Goal: Navigation & Orientation: Find specific page/section

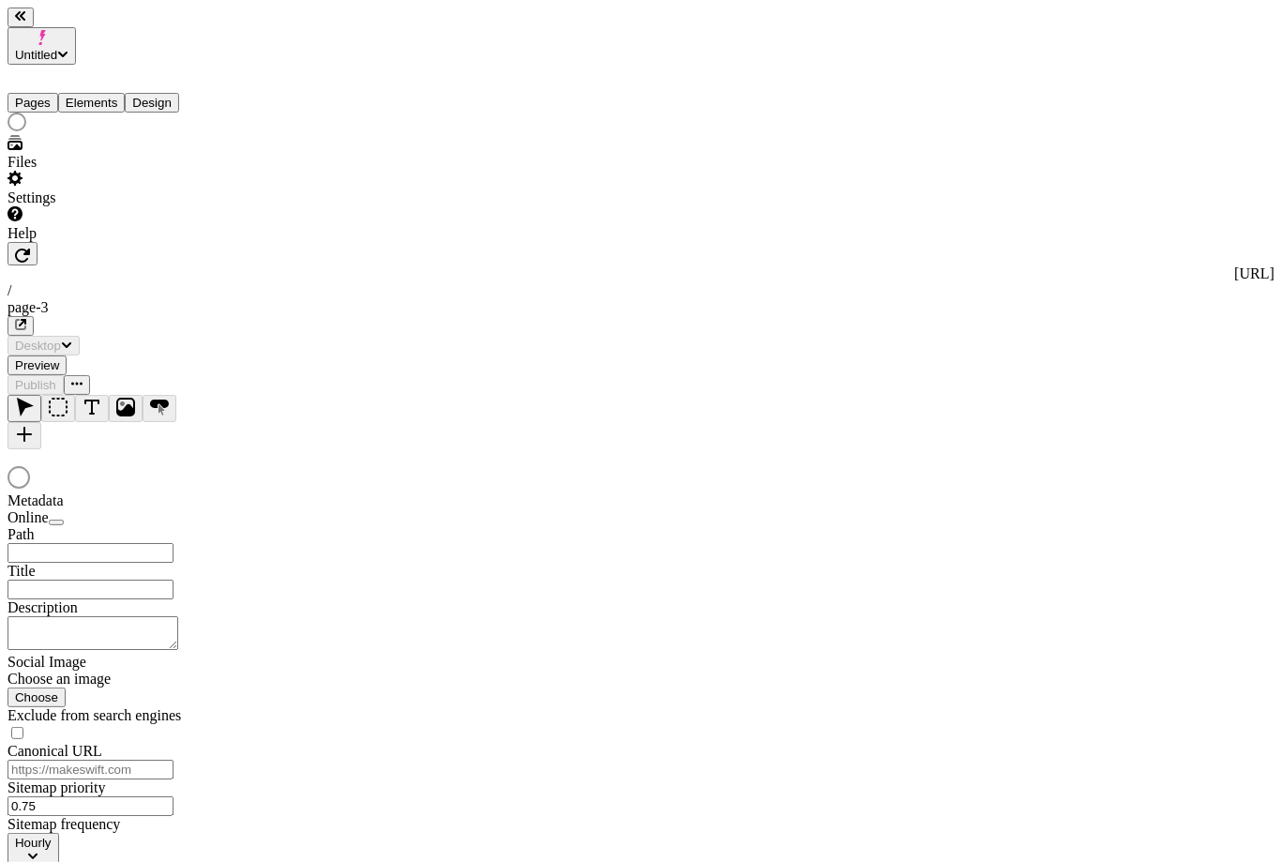
type input "/page-3"
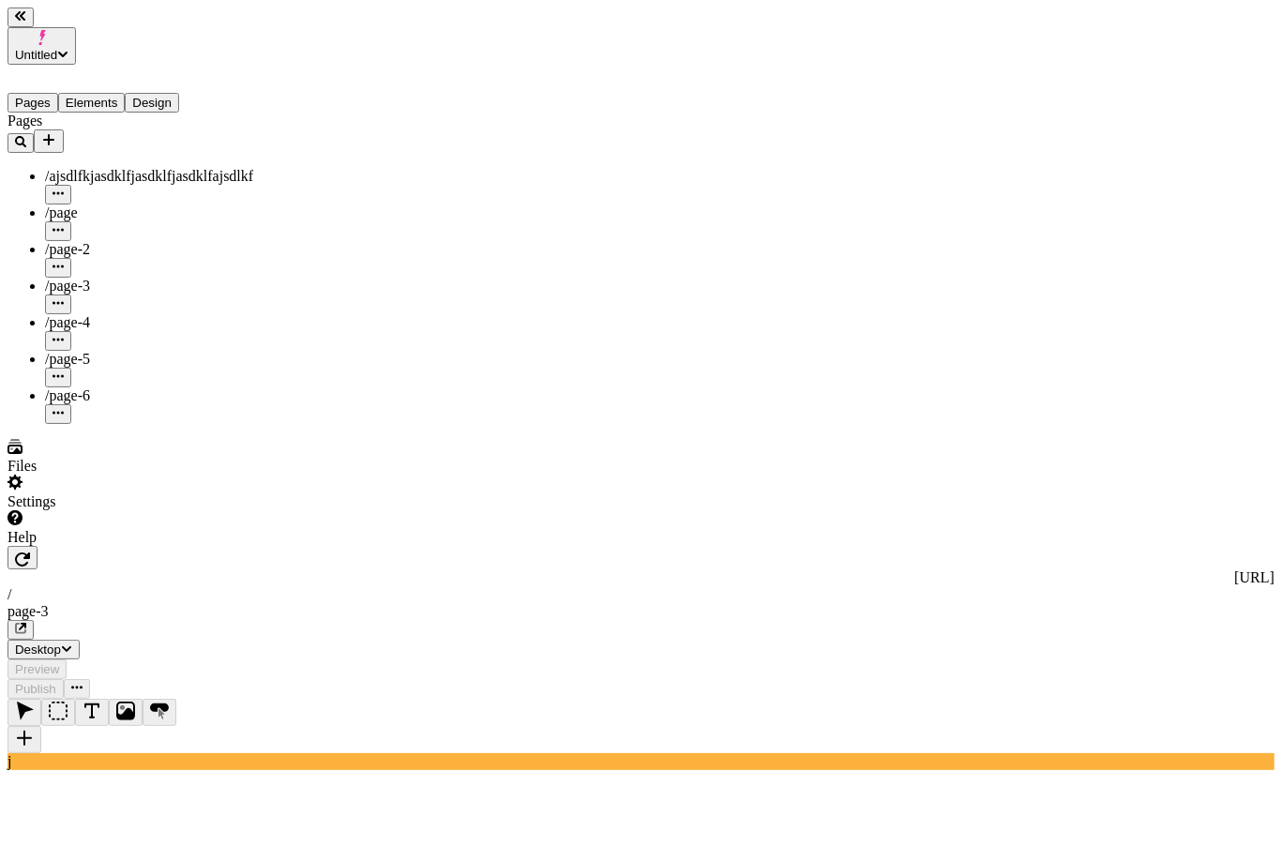
click at [107, 314] on div "/page-4" at bounding box center [139, 322] width 188 height 17
click at [126, 351] on div "/page-5" at bounding box center [139, 359] width 188 height 17
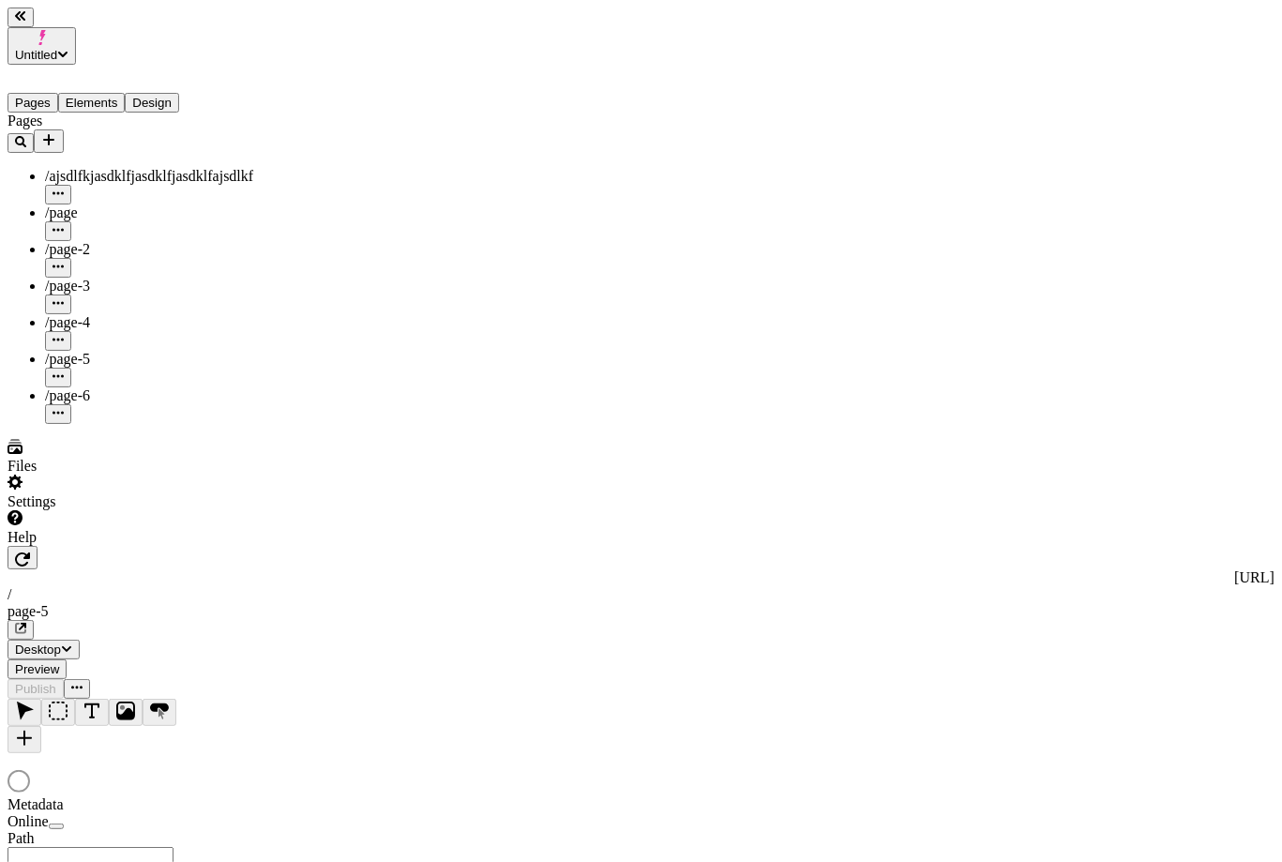
type input "/page-5"
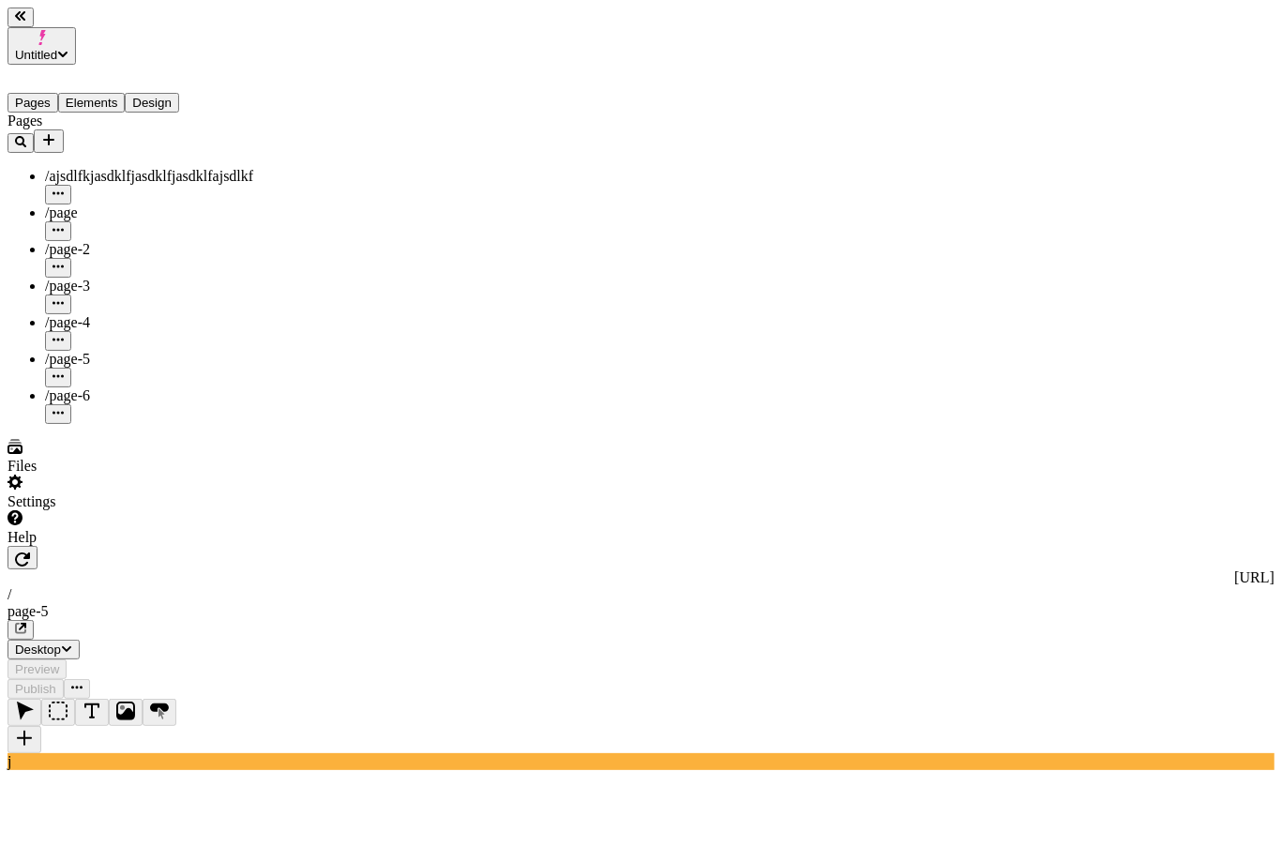
click at [137, 278] on div "/page-3" at bounding box center [139, 296] width 188 height 37
click at [136, 241] on div "/page-2" at bounding box center [139, 249] width 188 height 17
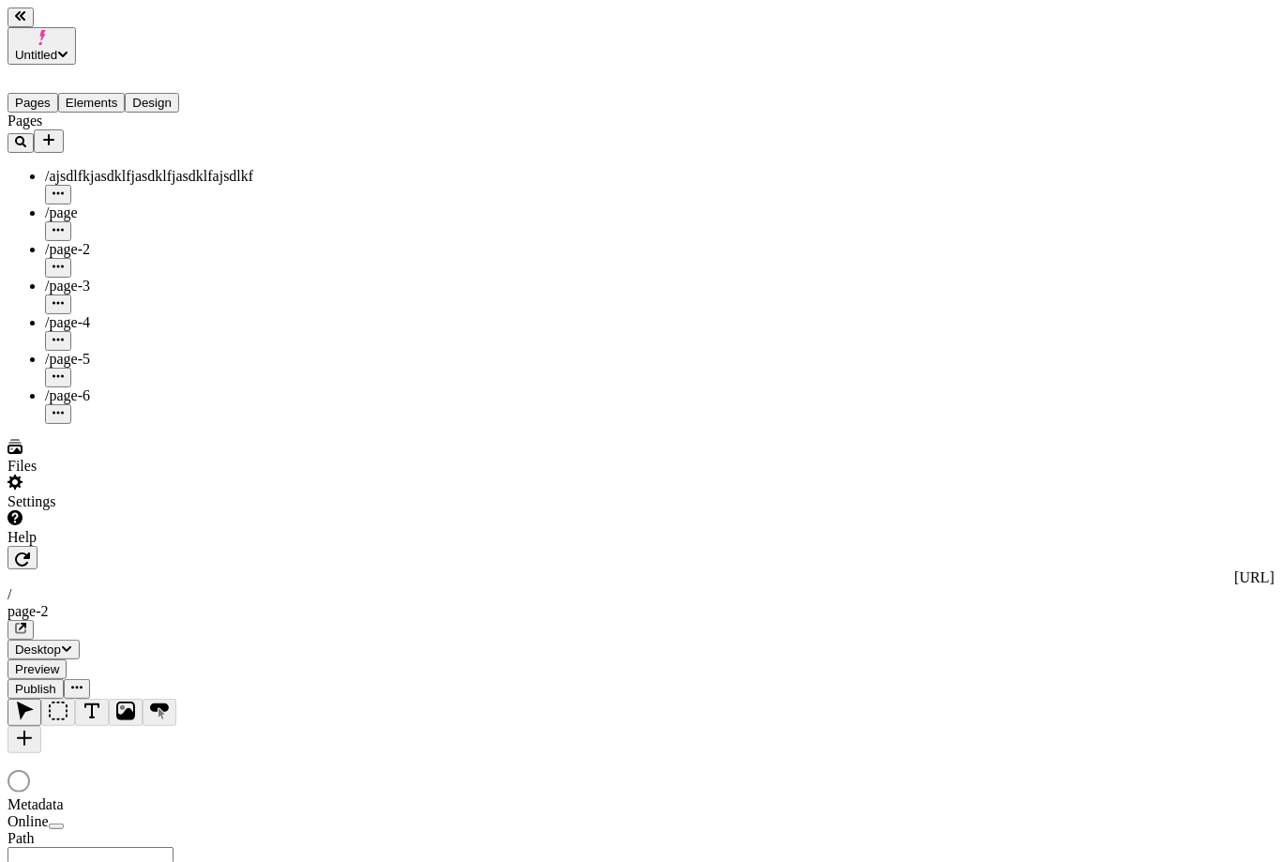
type input "/page-2"
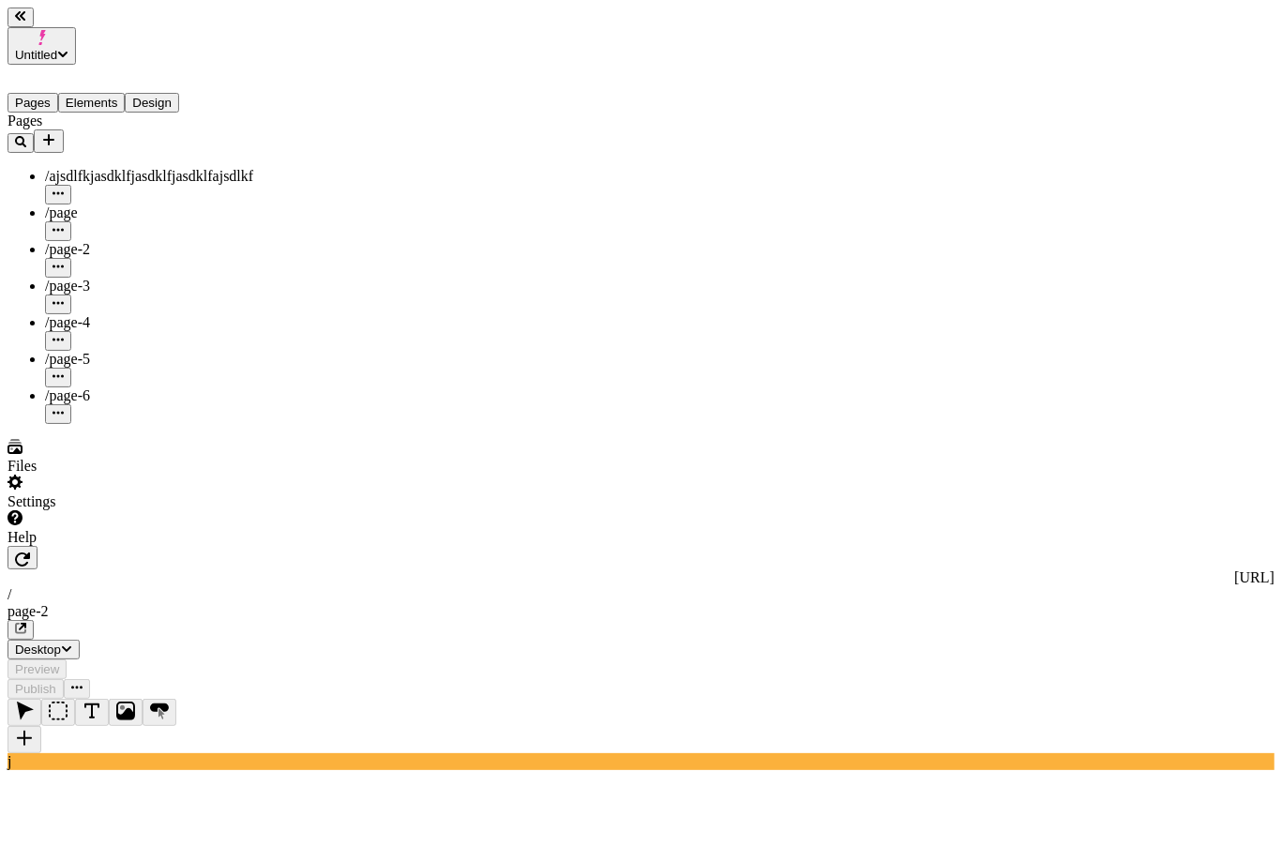
click at [130, 204] on div "/page" at bounding box center [139, 212] width 188 height 17
click at [137, 168] on span "/ajsdlfkjasdklfjasdklfjasdklfajsdlkf" at bounding box center [149, 176] width 208 height 16
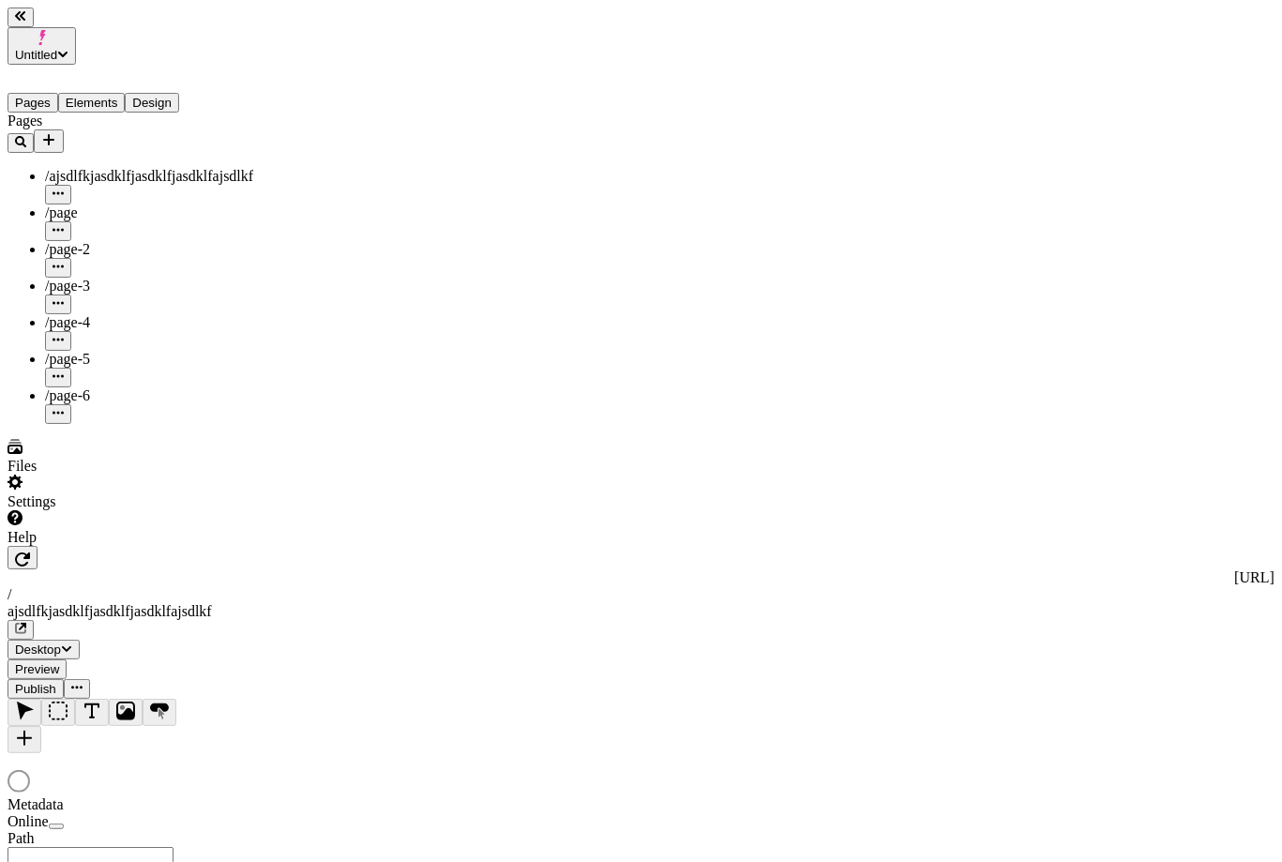
type input "/ajsdlfkjasdklfjasdklfjasdklfajsdlkf"
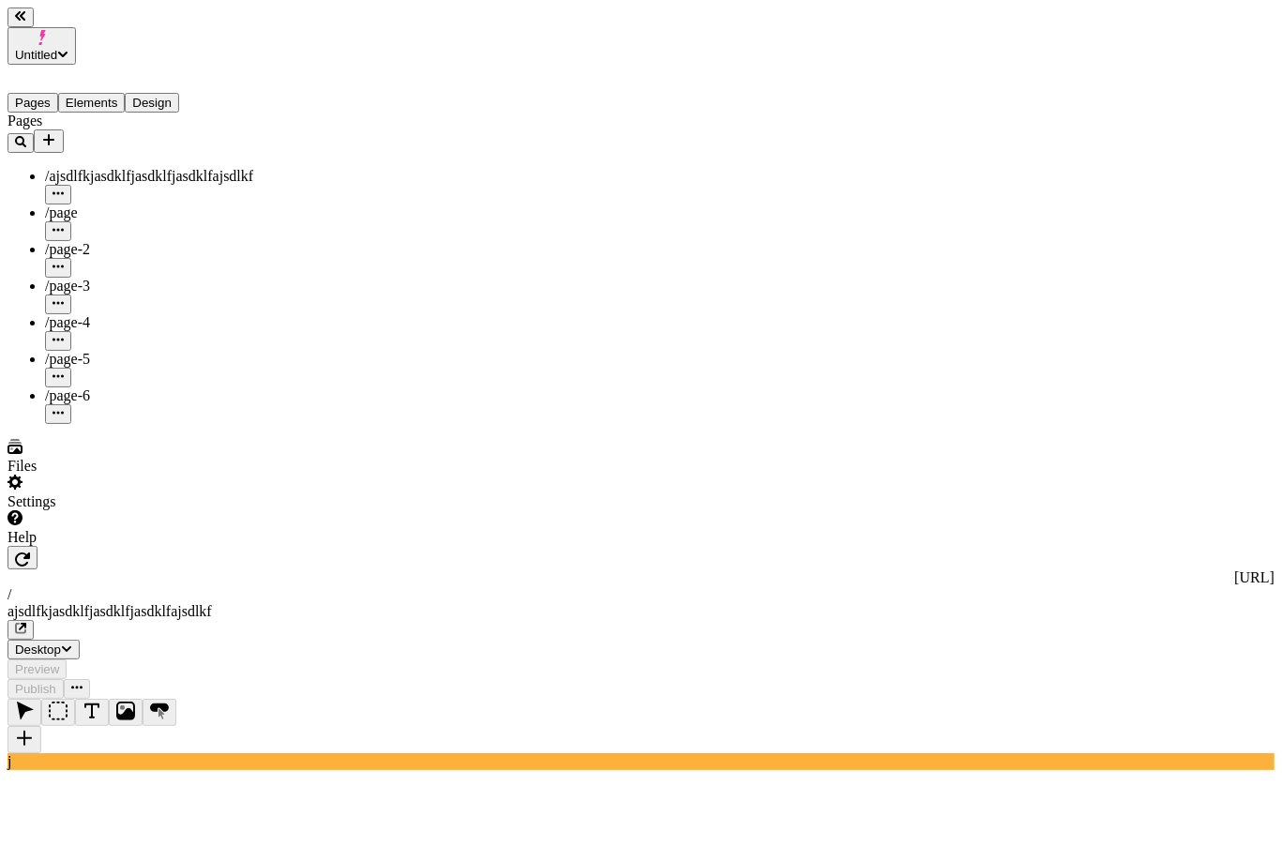
click at [78, 314] on div "/page-4" at bounding box center [139, 332] width 188 height 37
click at [78, 351] on span "/page-5" at bounding box center [67, 359] width 45 height 16
click at [89, 387] on div "/page-6" at bounding box center [139, 405] width 188 height 37
click at [87, 278] on div "/page-3" at bounding box center [139, 286] width 188 height 17
click at [86, 204] on div "/page" at bounding box center [139, 222] width 188 height 37
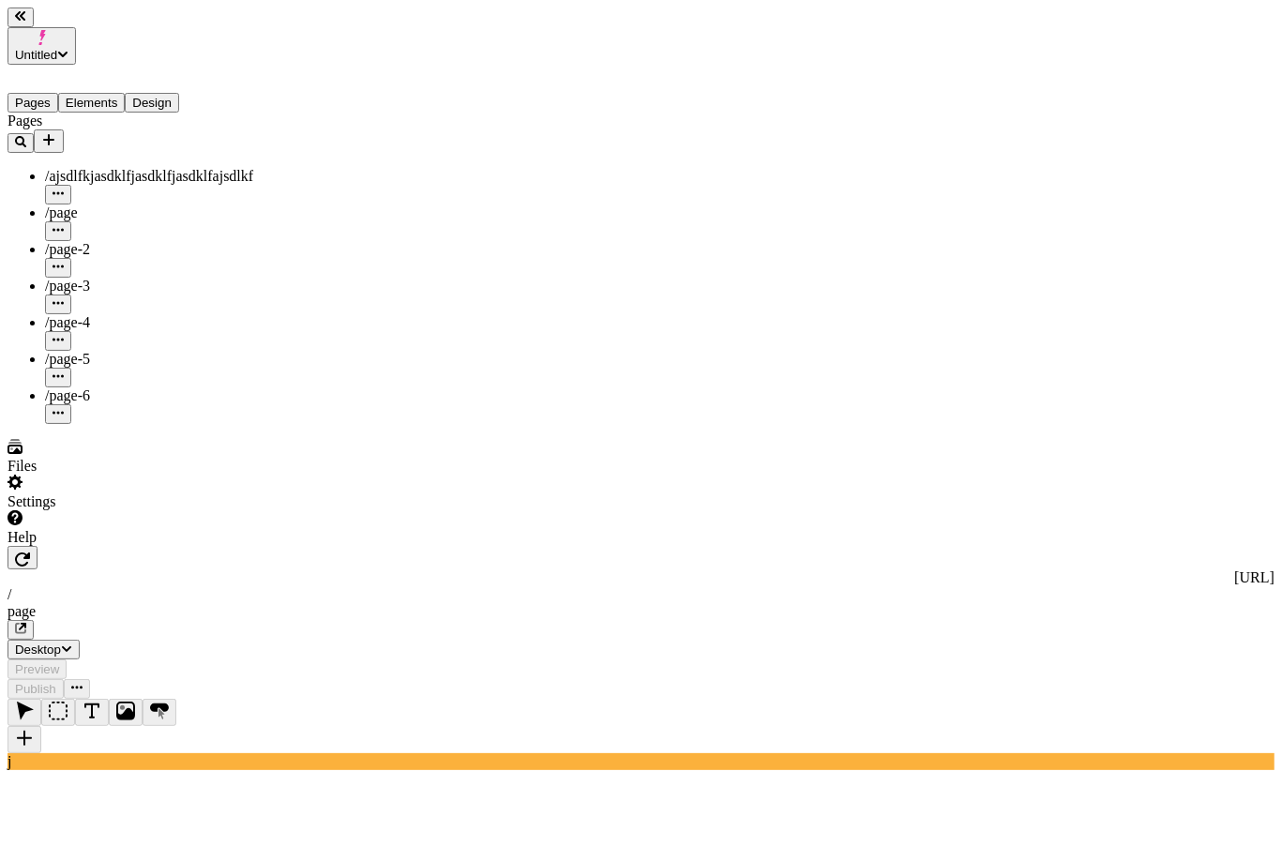
click at [98, 351] on div "/page-5" at bounding box center [139, 369] width 188 height 37
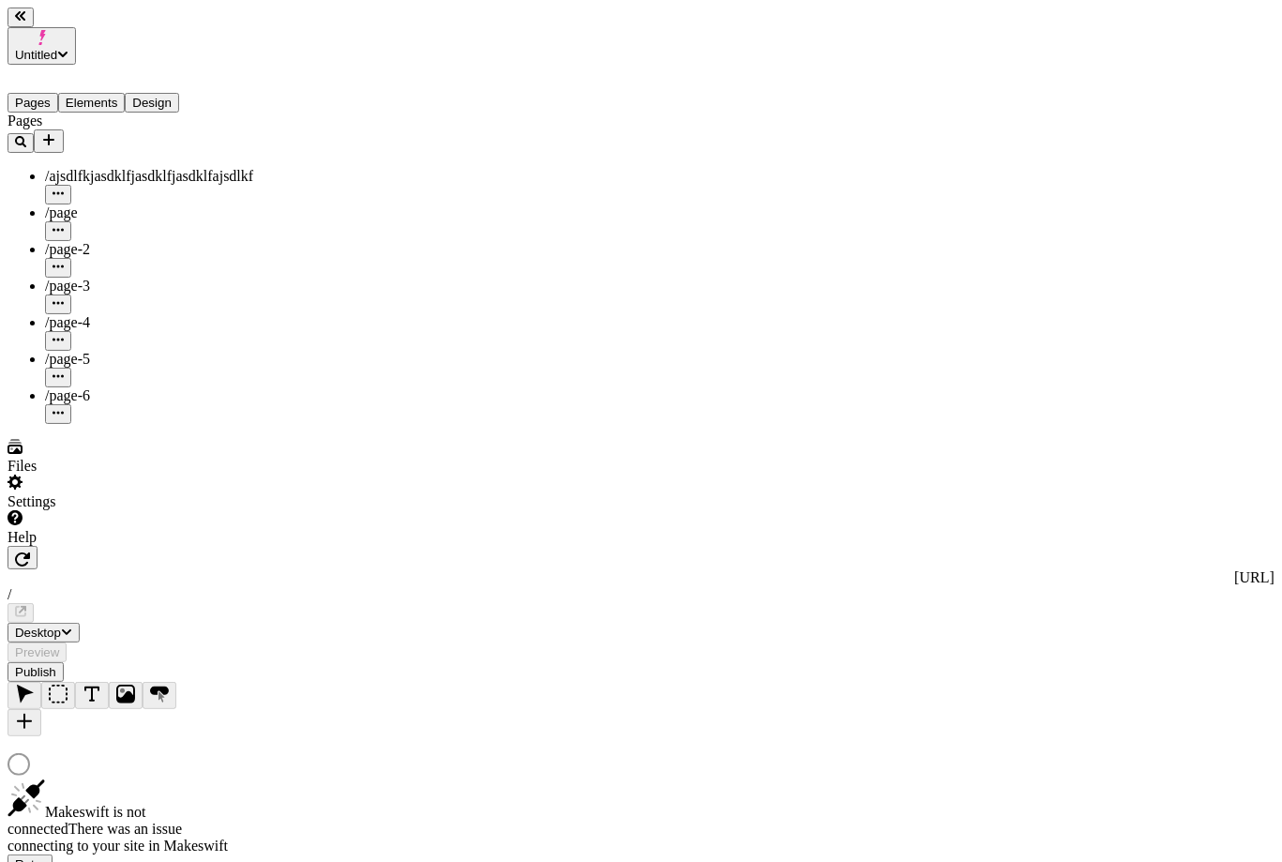
click at [95, 314] on div "/page-4" at bounding box center [139, 322] width 188 height 17
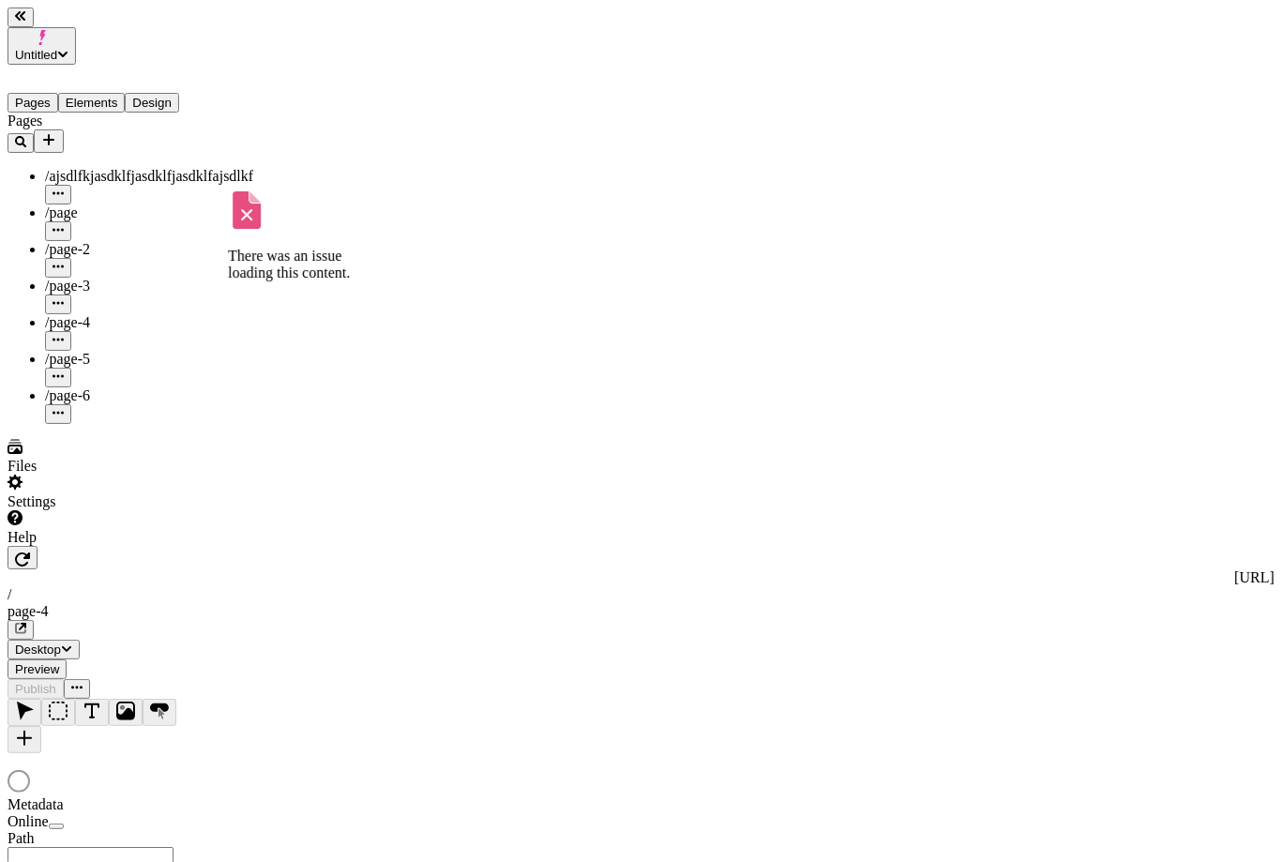
type input "/page-4"
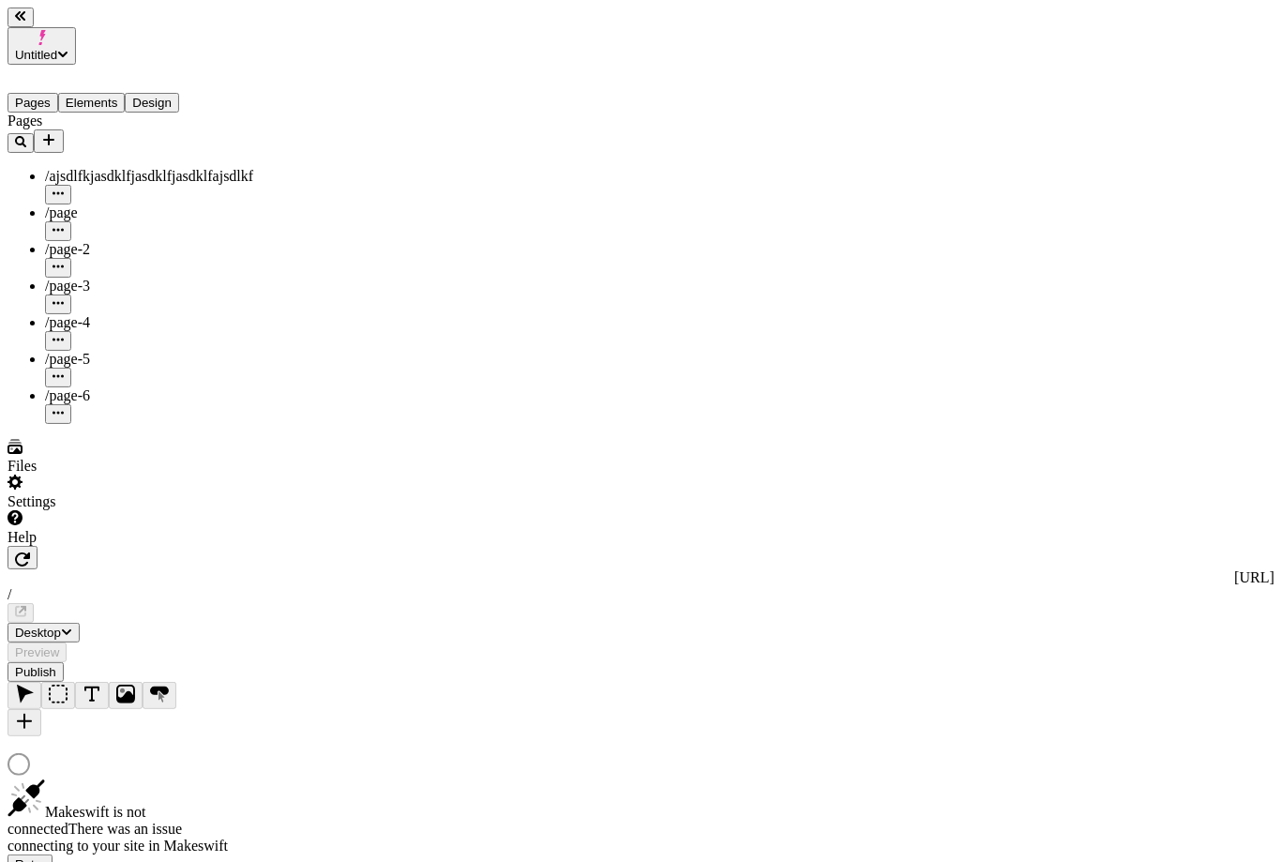
click at [94, 314] on div "/page-4" at bounding box center [139, 322] width 188 height 17
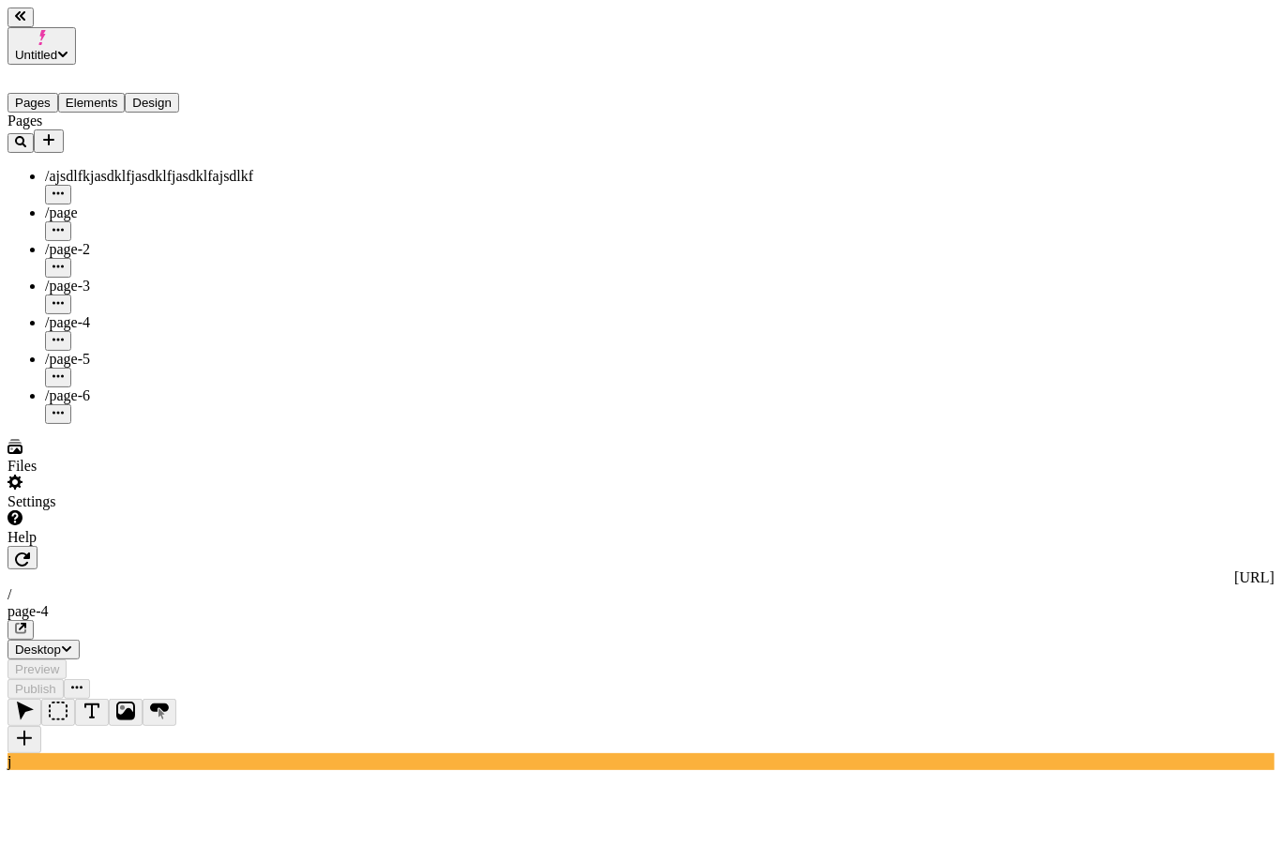
click at [120, 278] on div "/page-3" at bounding box center [139, 286] width 188 height 17
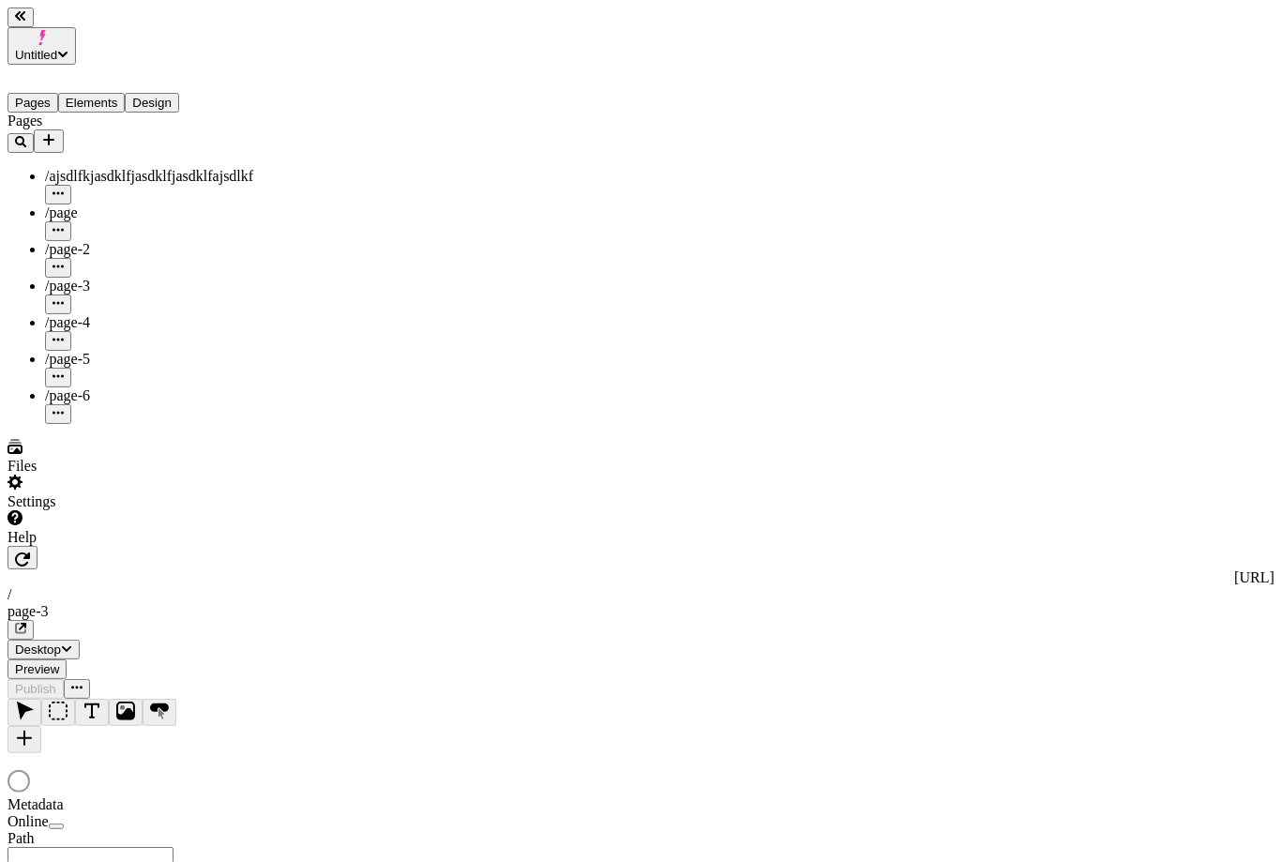
type input "/page-3"
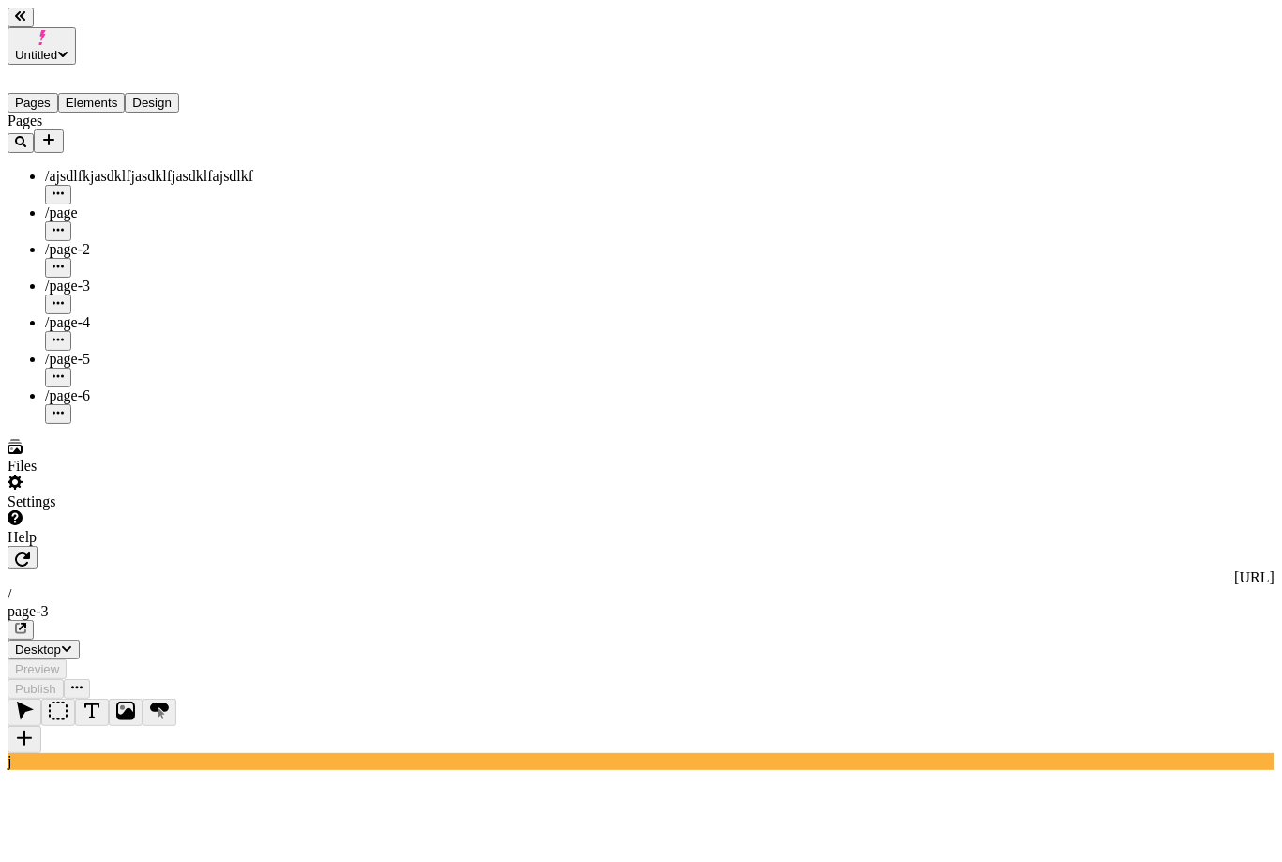
click at [131, 241] on div "/page-2" at bounding box center [139, 249] width 188 height 17
click at [578, 603] on div "page-2" at bounding box center [641, 611] width 1267 height 17
